Goal: Information Seeking & Learning: Learn about a topic

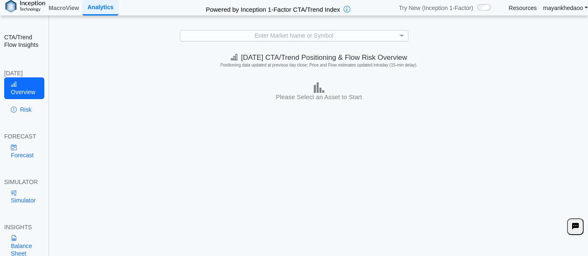
click at [353, 35] on div "Enter Market Name or Symbol" at bounding box center [295, 36] width 228 height 10
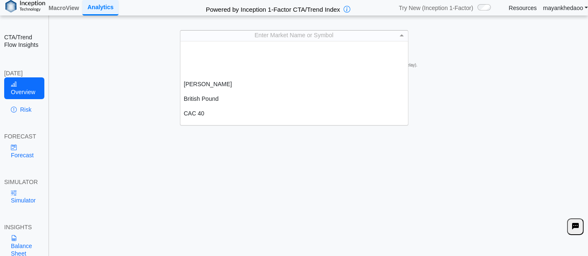
scroll to position [139, 0]
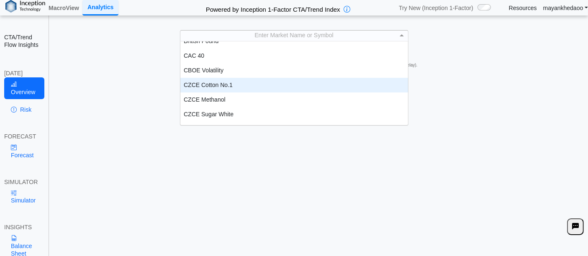
click at [230, 85] on div "CZCE Cotton No.1" at bounding box center [295, 85] width 228 height 15
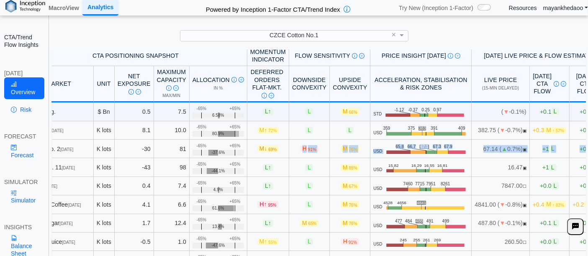
scroll to position [0, 71]
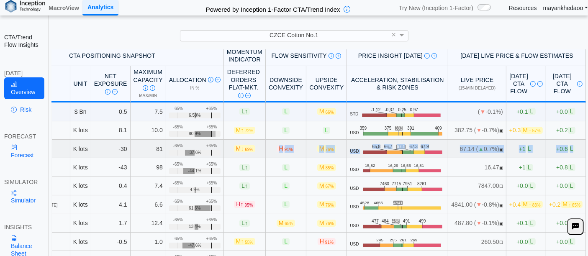
drag, startPoint x: 335, startPoint y: 147, endPoint x: 571, endPoint y: 150, distance: 235.8
click at [571, 150] on tr "Cotton No. [DATE] K lots -30 81 +65% -65% -37.6% M ↓ 69% H 91% M 76% USD .zone-…" at bounding box center [293, 149] width 586 height 18
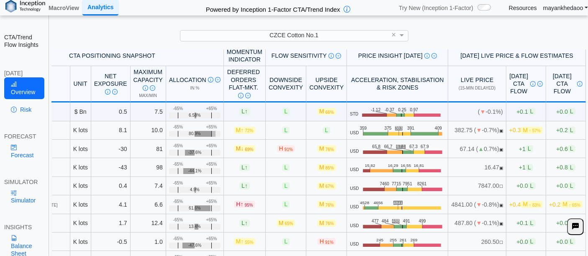
click at [528, 37] on div "CZCE Cotton No.1 ×" at bounding box center [294, 35] width 572 height 11
click at [461, 32] on div "CZCE Cotton No.1 ×" at bounding box center [294, 35] width 572 height 11
